Goal: Information Seeking & Learning: Check status

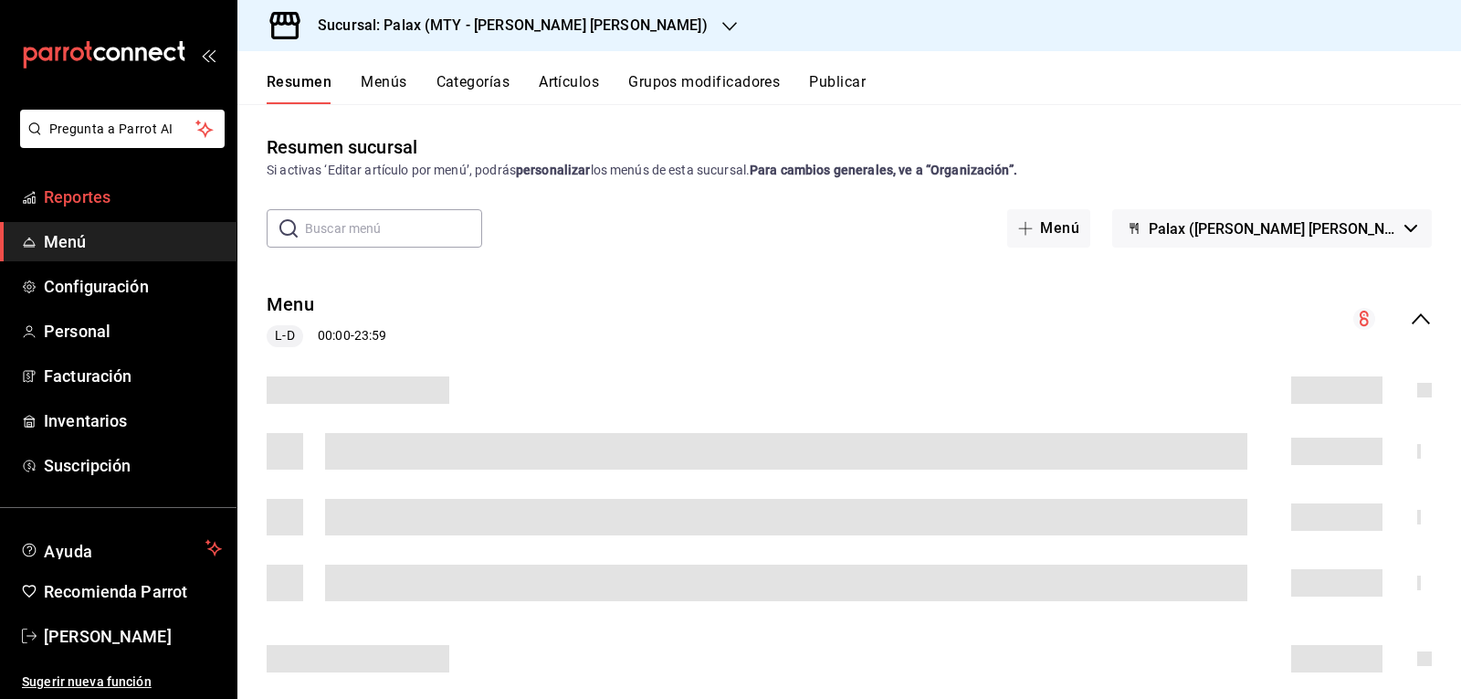
click at [127, 186] on span "Reportes" at bounding box center [133, 196] width 178 height 25
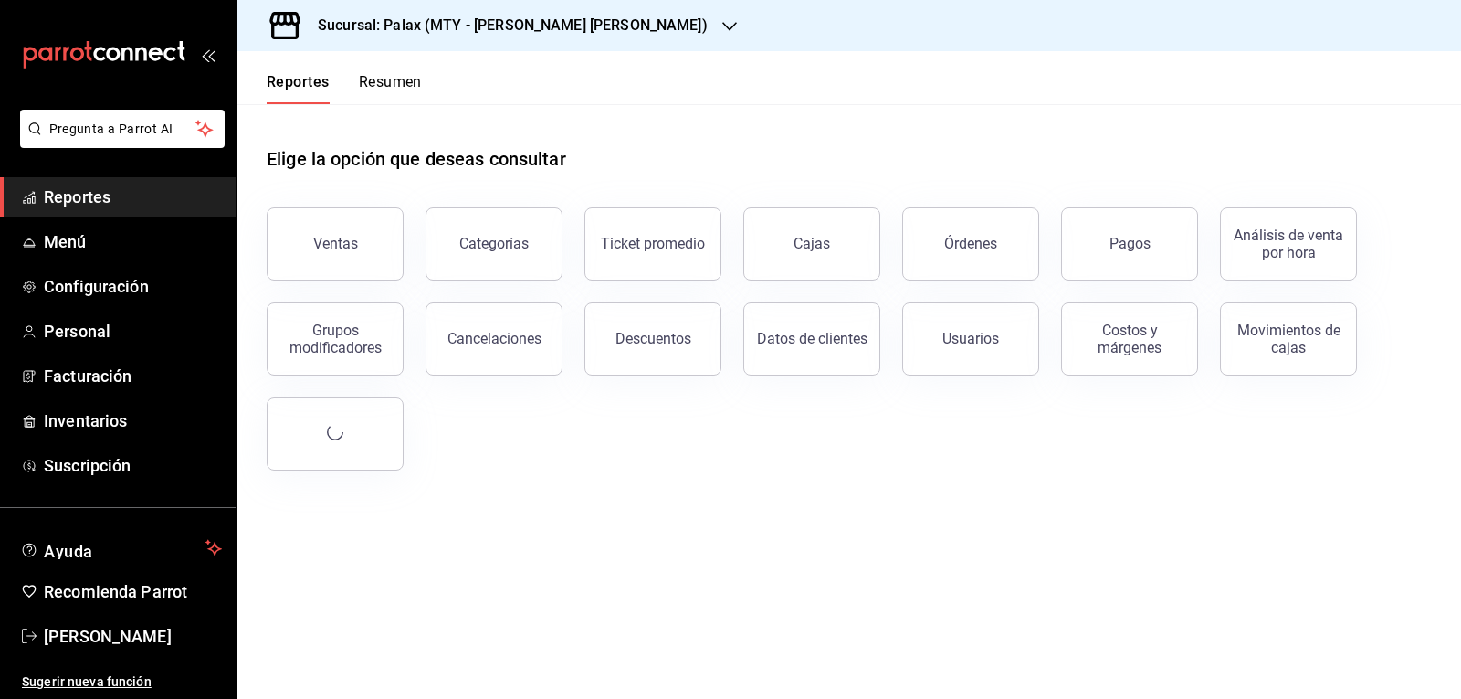
click at [342, 242] on div "Ventas" at bounding box center [335, 243] width 45 height 17
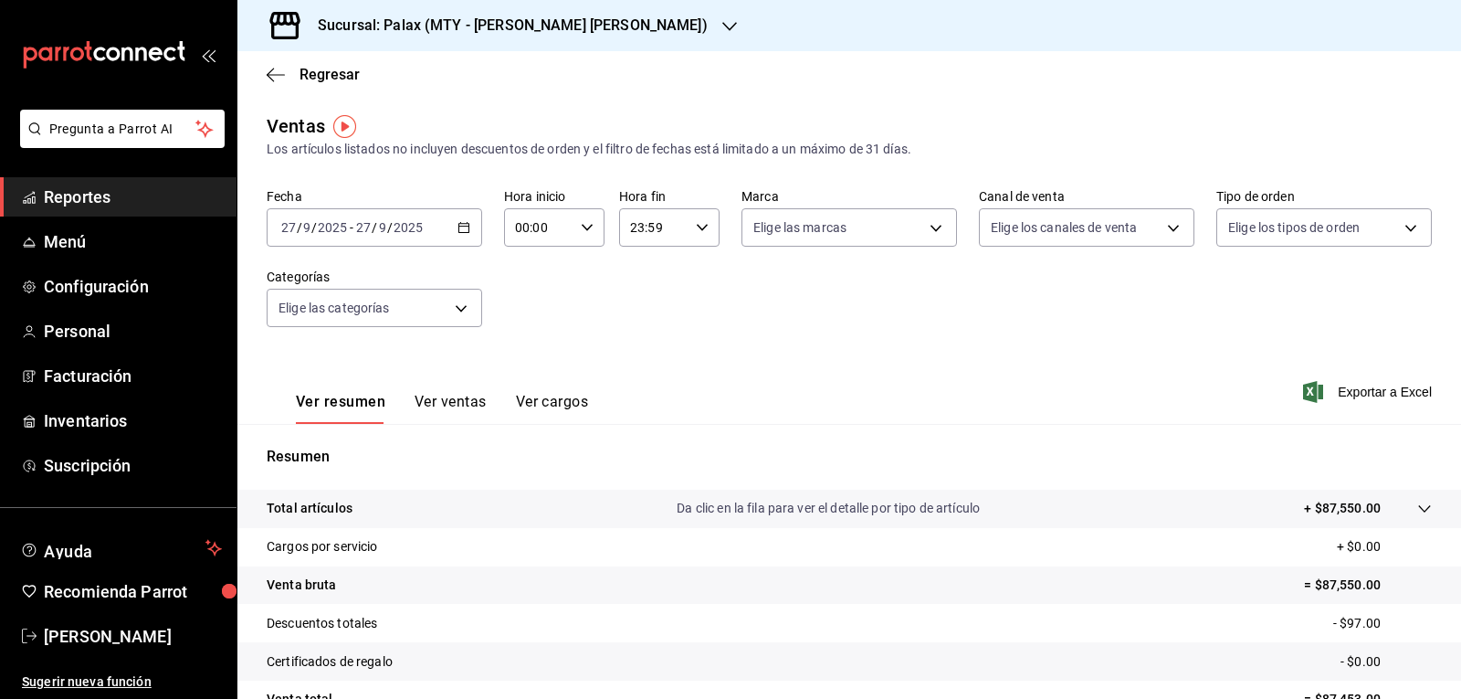
click at [722, 26] on icon "button" at bounding box center [729, 26] width 15 height 15
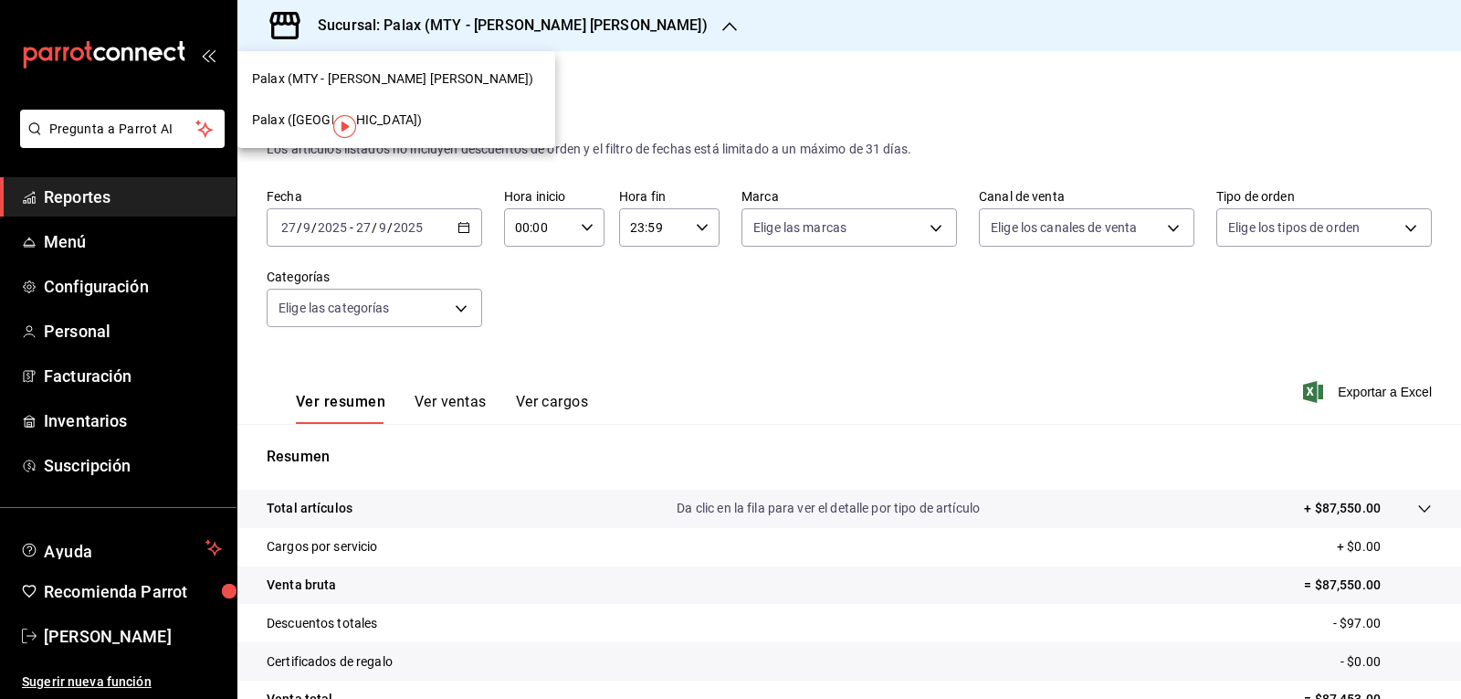
click at [282, 119] on span "Palax ([GEOGRAPHIC_DATA])" at bounding box center [337, 119] width 170 height 19
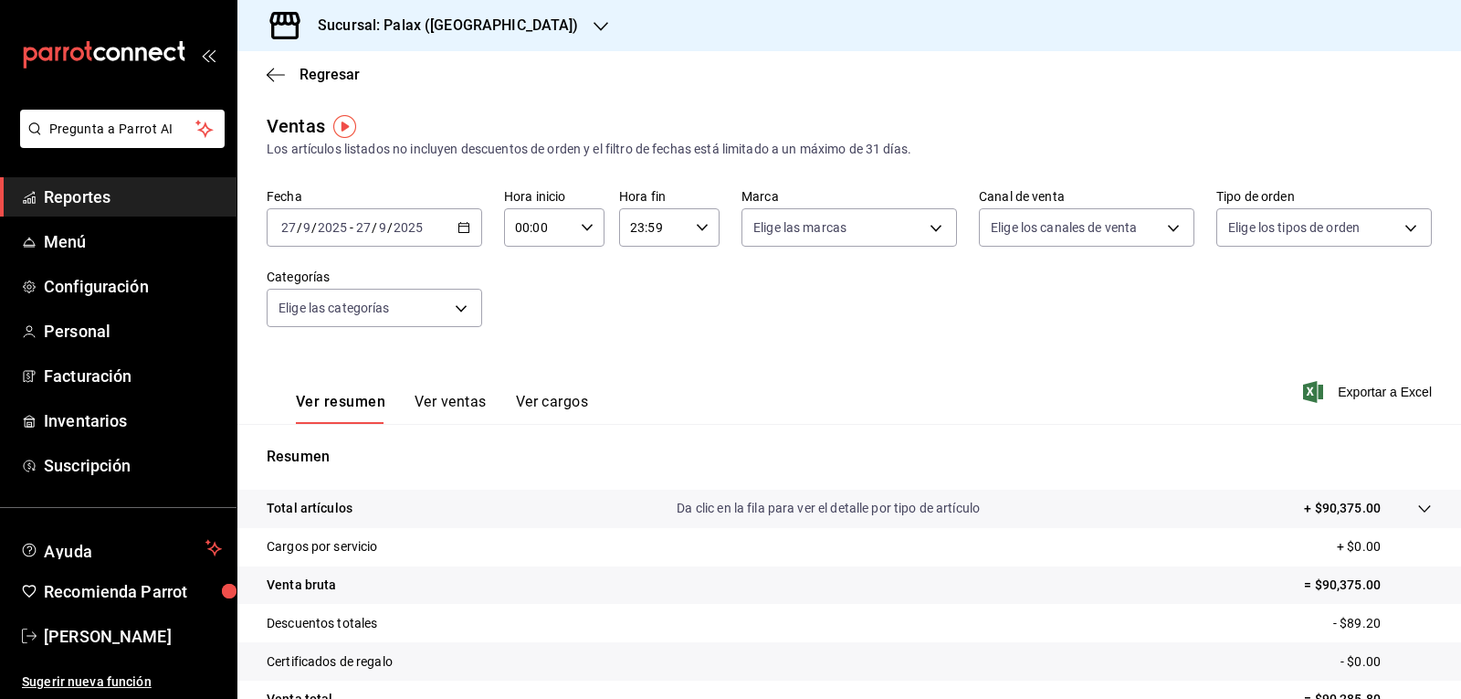
click at [582, 221] on icon "button" at bounding box center [587, 227] width 13 height 13
click at [529, 303] on span "07" at bounding box center [526, 307] width 21 height 15
type input "07:00"
click at [591, 231] on div at bounding box center [730, 349] width 1461 height 699
